Goal: Task Accomplishment & Management: Manage account settings

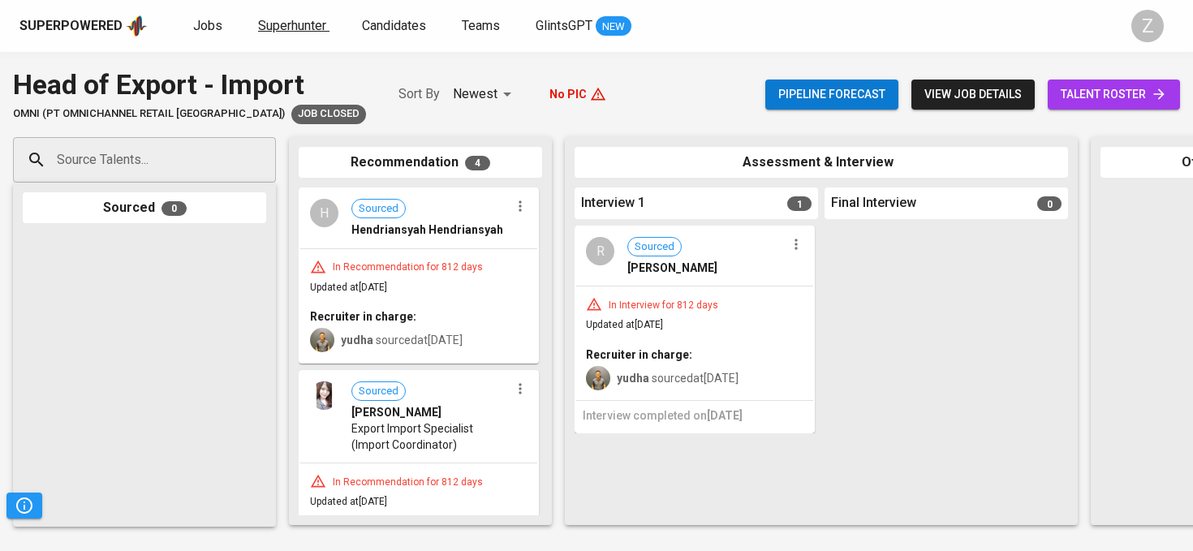
click at [286, 30] on span "Superhunter" at bounding box center [292, 25] width 68 height 15
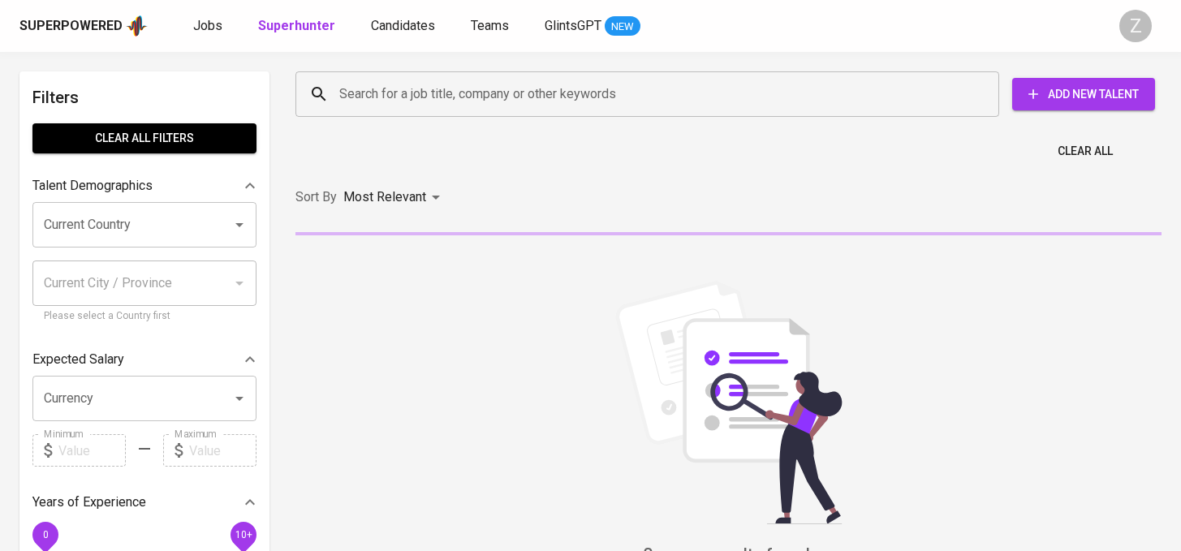
click at [184, 14] on div "Superpowered Jobs Superhunter Candidates Teams GlintsGPT NEW" at bounding box center [564, 26] width 1090 height 24
click at [204, 26] on span "Jobs" at bounding box center [207, 25] width 29 height 15
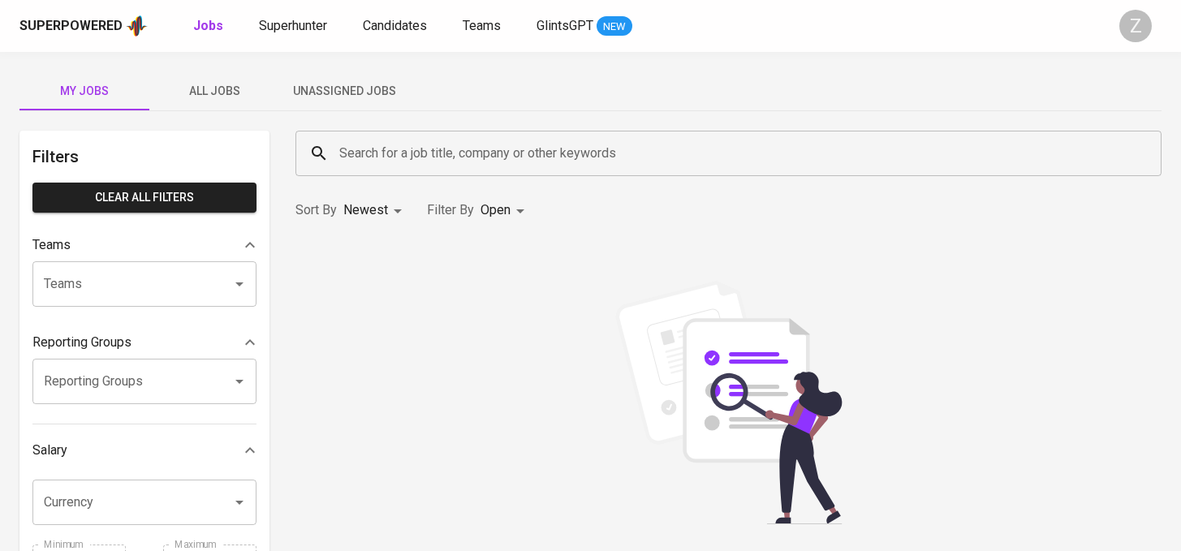
click at [393, 74] on button "Unassigned Jobs" at bounding box center [344, 90] width 130 height 39
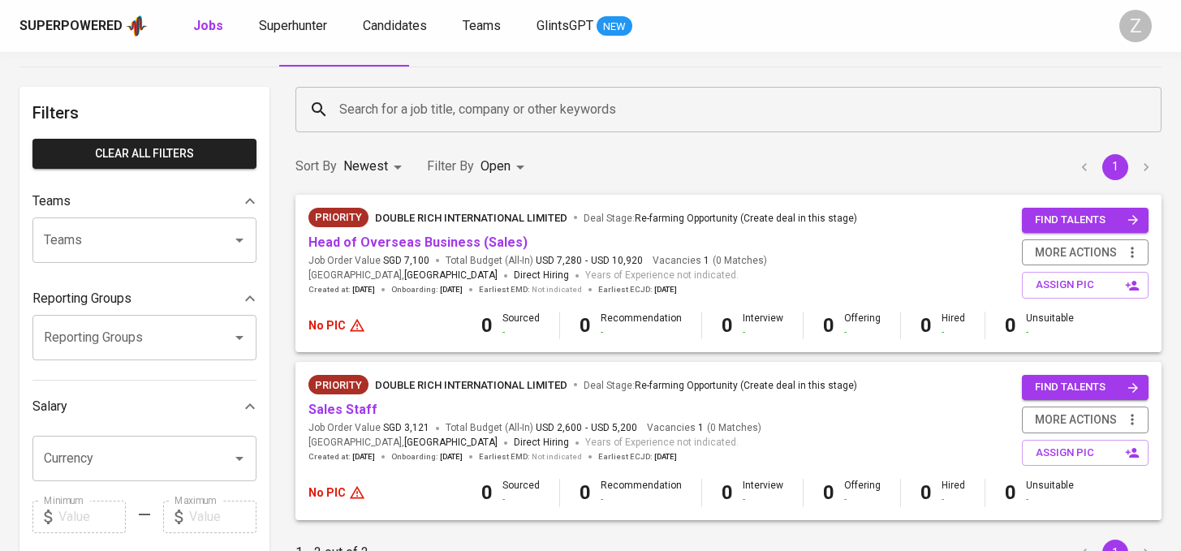
scroll to position [54, 0]
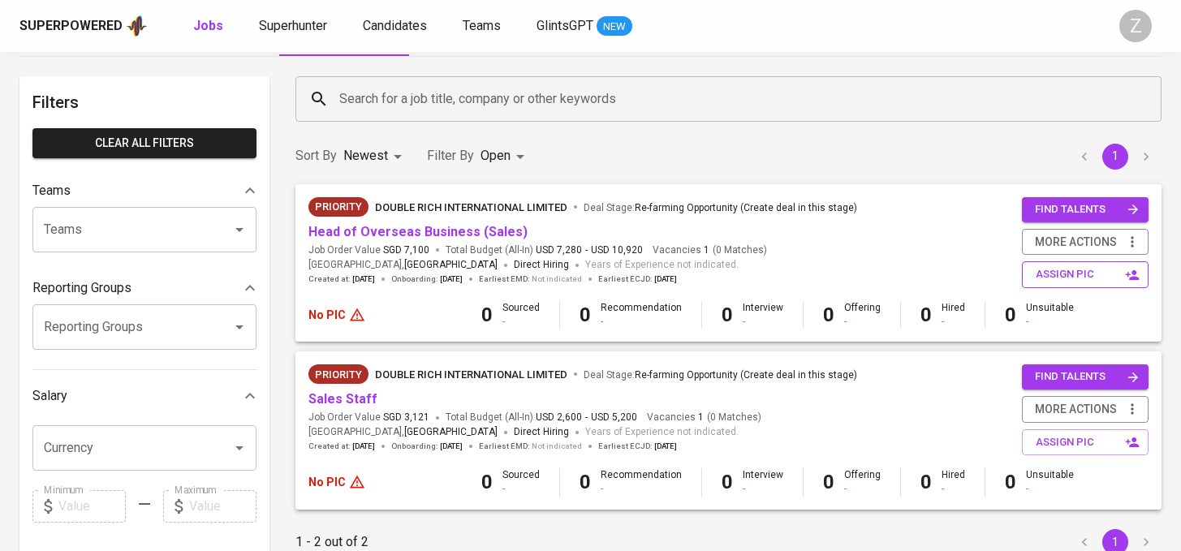
click at [1083, 272] on span "assign pic" at bounding box center [1086, 274] width 102 height 19
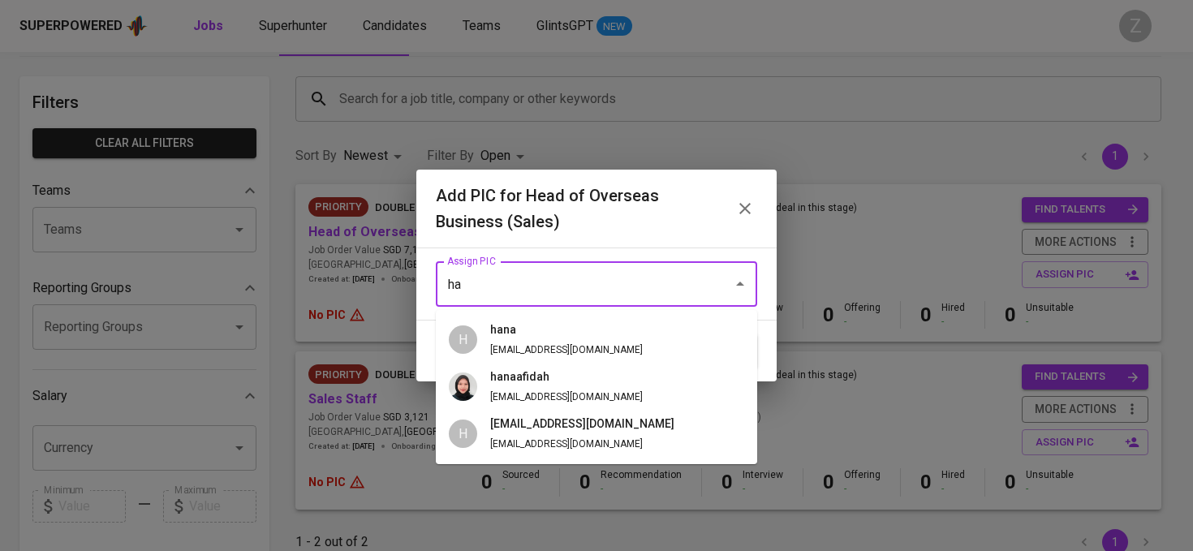
type input "h"
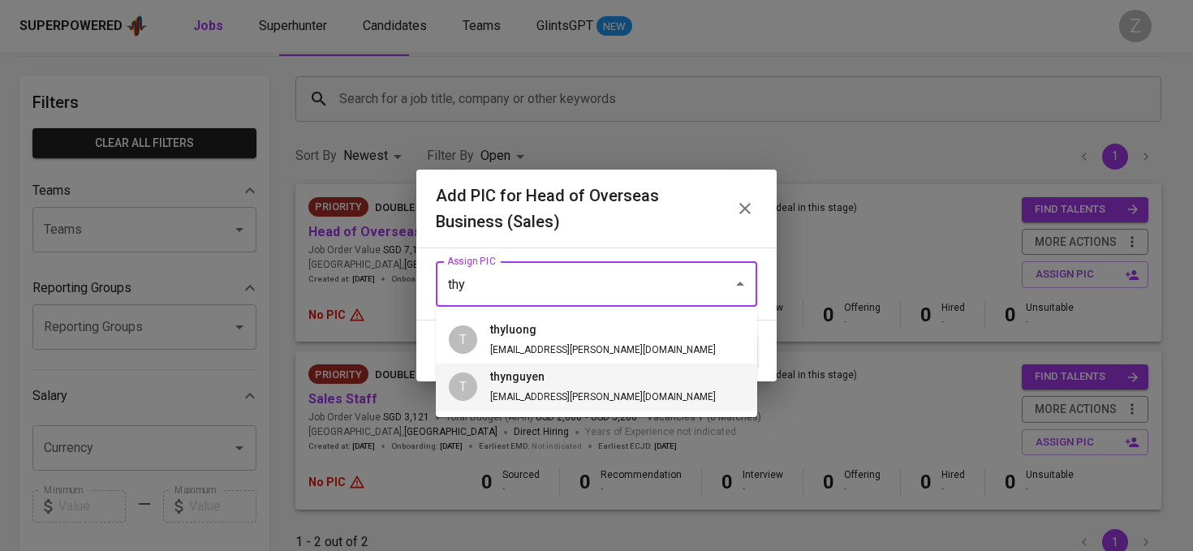
click at [614, 383] on li "T thynguyen [EMAIL_ADDRESS][PERSON_NAME][DOMAIN_NAME]" at bounding box center [596, 387] width 321 height 47
type input "thynguyen"
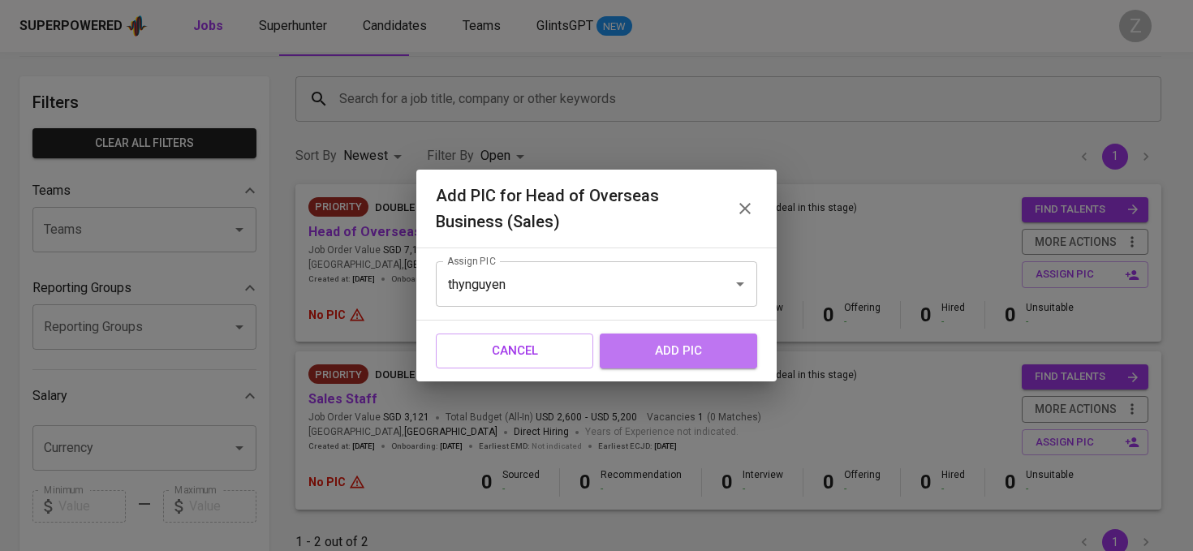
click at [679, 352] on span "add pic" at bounding box center [679, 350] width 122 height 21
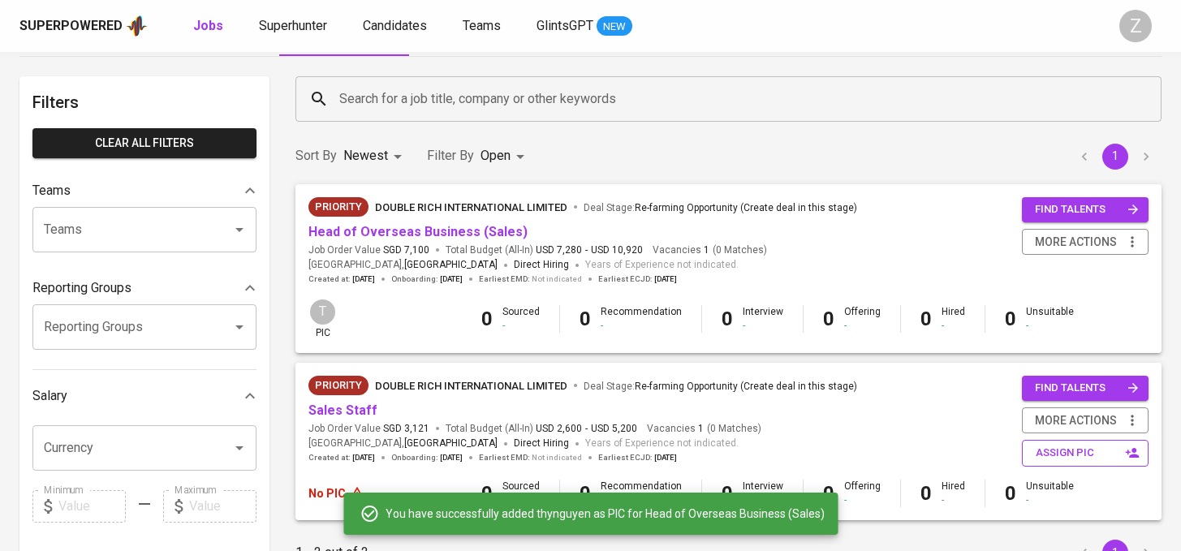
click at [1055, 454] on span "assign pic" at bounding box center [1086, 453] width 102 height 19
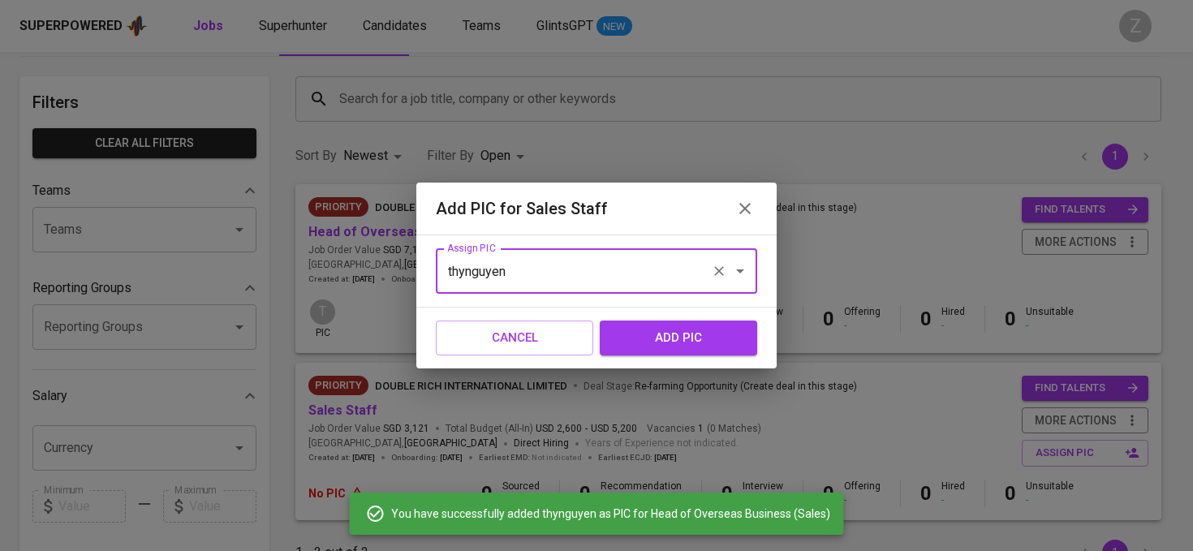
click at [678, 343] on span "add pic" at bounding box center [679, 337] width 122 height 21
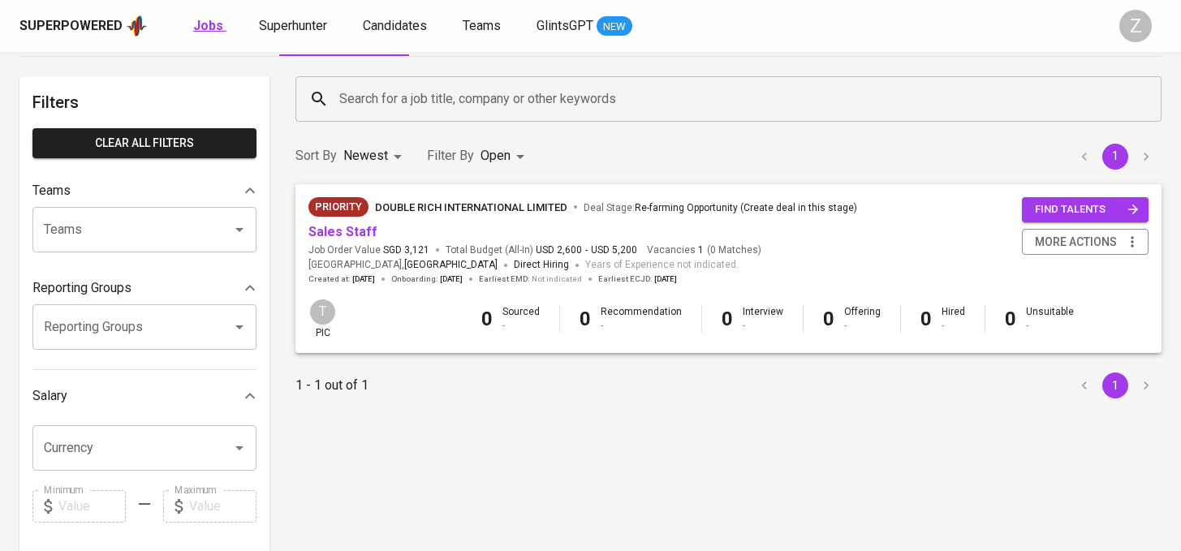
click at [206, 24] on b "Jobs" at bounding box center [208, 25] width 30 height 15
type input "OPEN"
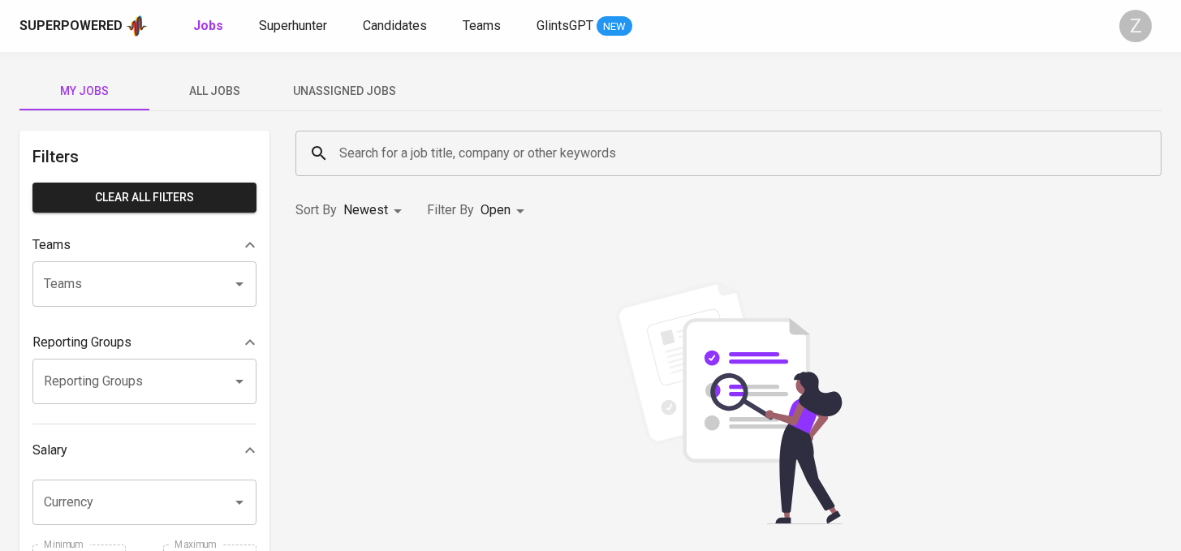
click at [327, 92] on span "Unassigned Jobs" at bounding box center [344, 91] width 110 height 20
click at [217, 93] on span "All Jobs" at bounding box center [214, 91] width 110 height 20
